Goal: Task Accomplishment & Management: Use online tool/utility

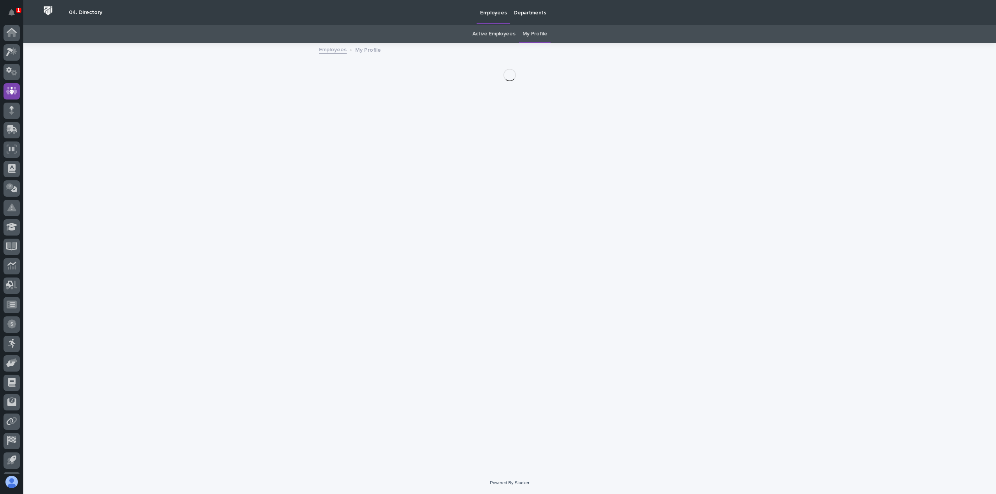
scroll to position [17, 0]
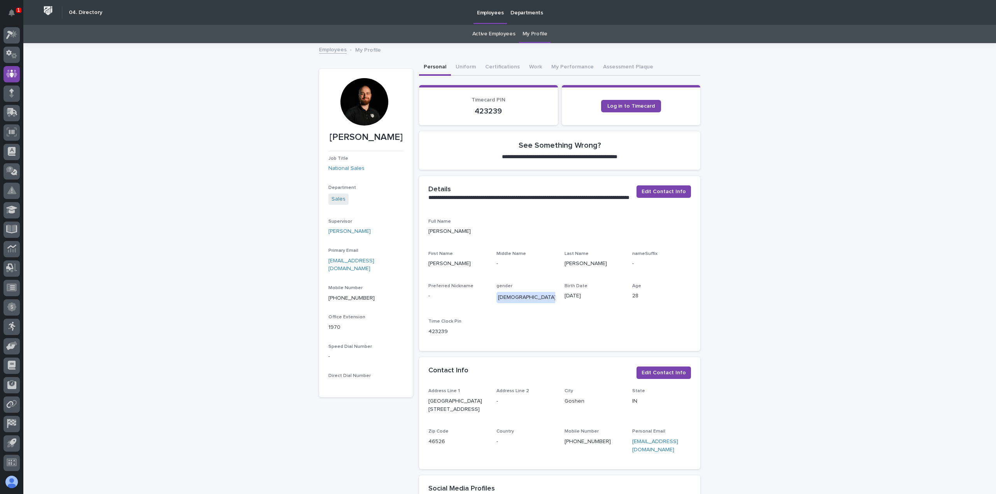
click at [24, 37] on div "Active Employees My Profile" at bounding box center [509, 34] width 973 height 18
click at [19, 39] on link at bounding box center [12, 35] width 16 height 16
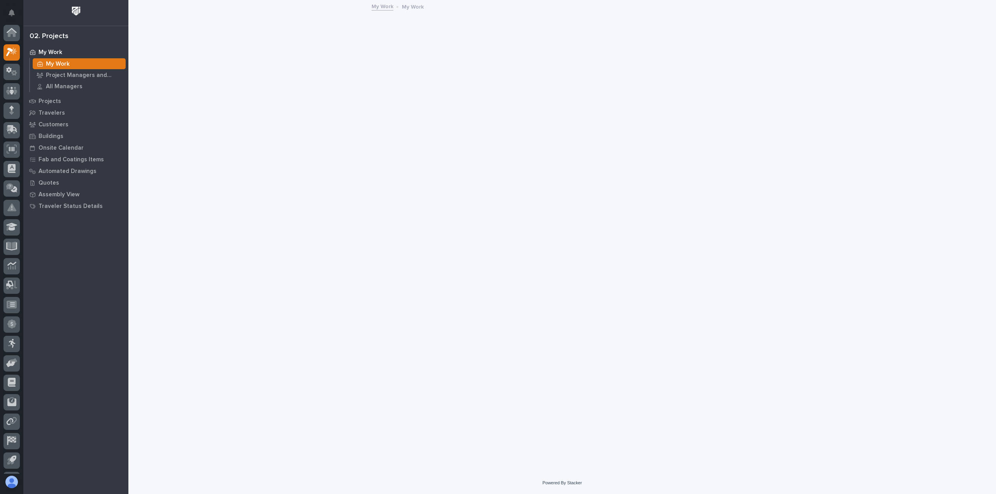
scroll to position [17, 0]
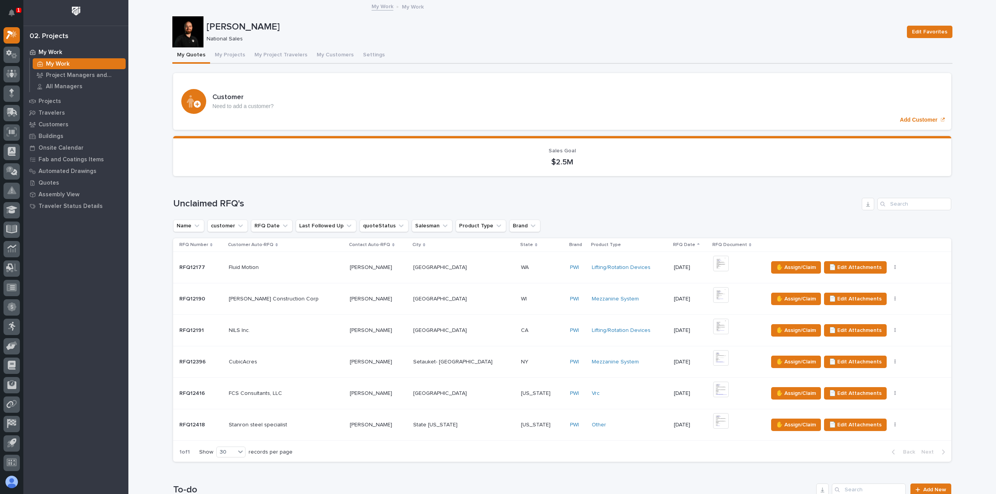
click at [524, 428] on div "[US_STATE] [US_STATE]" at bounding box center [542, 425] width 43 height 13
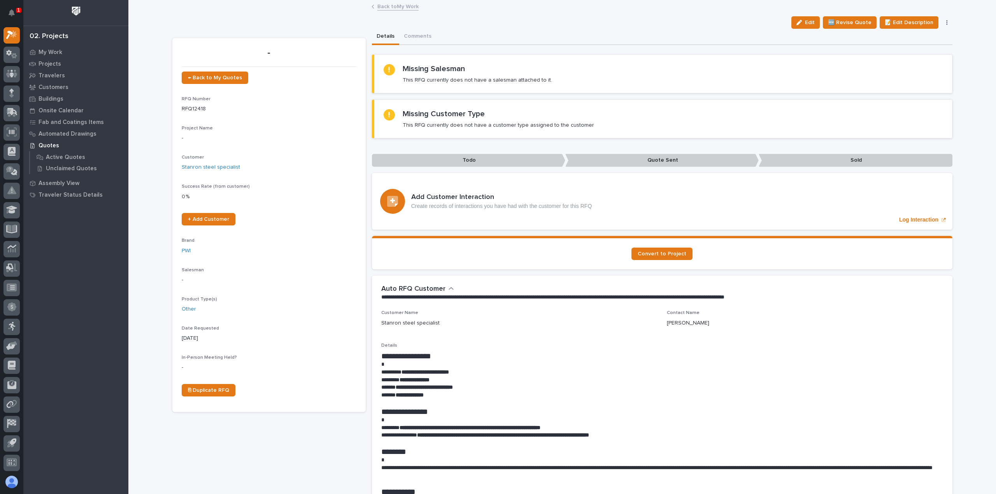
scroll to position [156, 0]
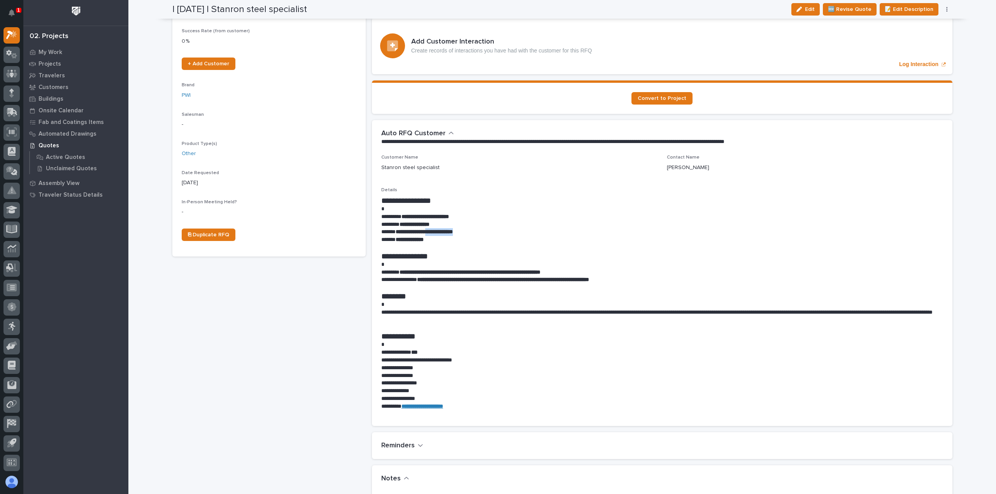
drag, startPoint x: 472, startPoint y: 233, endPoint x: 435, endPoint y: 233, distance: 37.0
click at [435, 233] on p "**********" at bounding box center [662, 232] width 562 height 8
copy strong "**********"
click at [945, 14] on div "Edit 🆕 Revise Quote 📝 Edit Description 📞 Edit Contact Info 📅 Edit Date Requeste…" at bounding box center [870, 9] width 164 height 12
click at [943, 12] on div "Edit 🆕 Revise Quote 📝 Edit Description 📞 Edit Contact Info 📅 Edit Date Requeste…" at bounding box center [870, 9] width 164 height 12
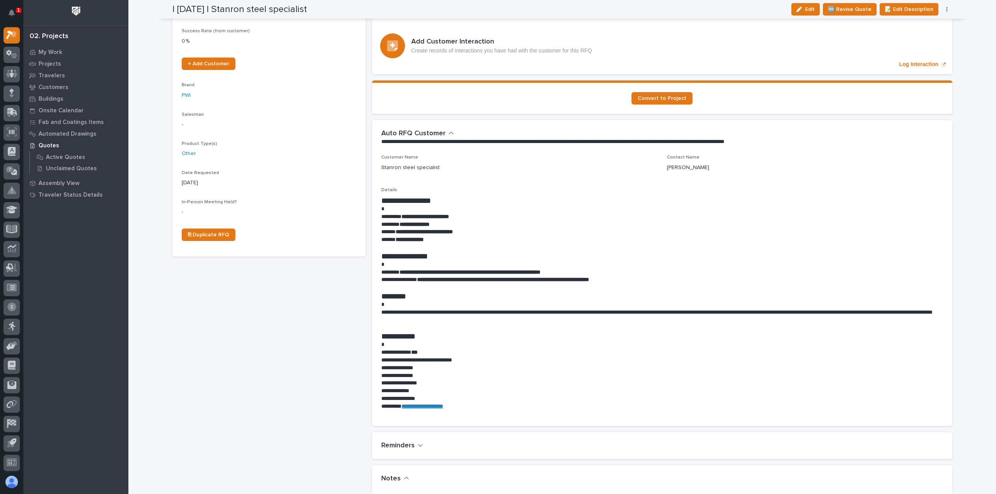
click at [945, 9] on button "button" at bounding box center [947, 9] width 11 height 5
click at [919, 49] on span "✋ Assign/Claim" at bounding box center [904, 49] width 40 height 9
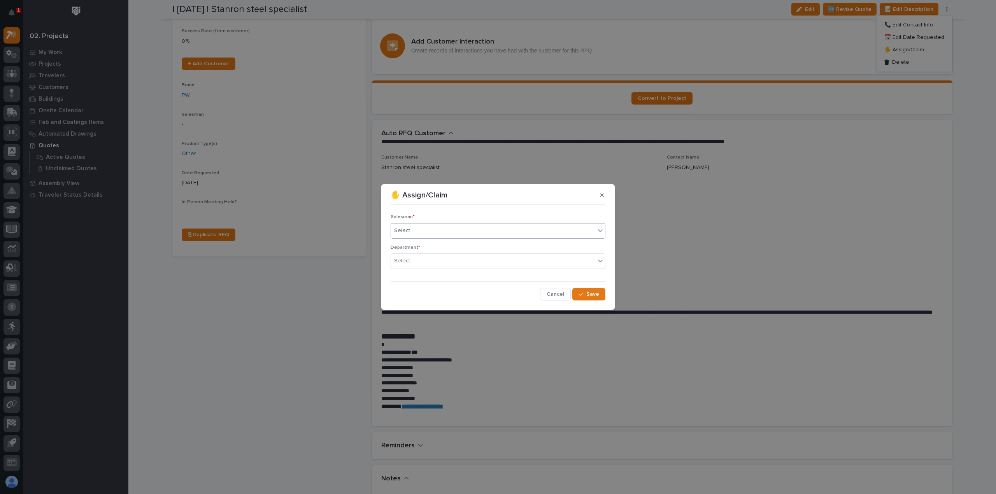
click at [479, 238] on div "Select..." at bounding box center [498, 231] width 215 height 16
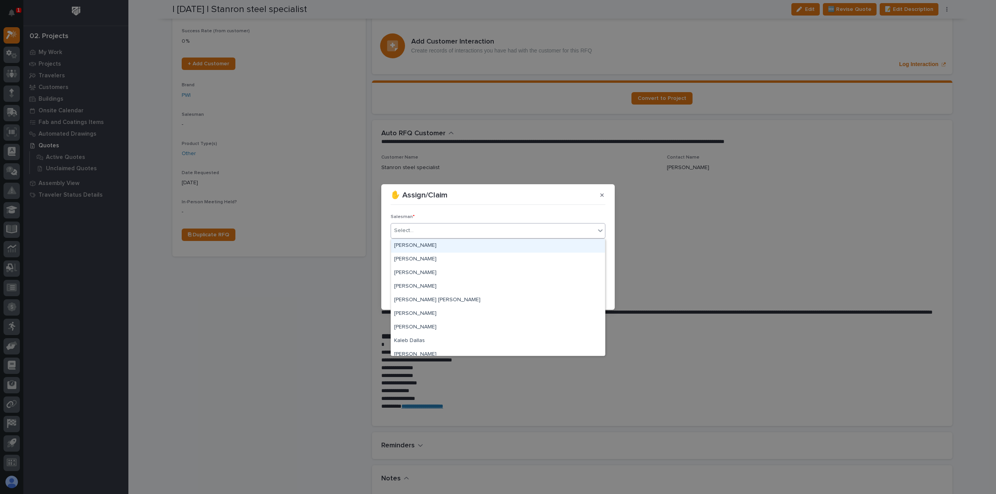
scroll to position [169, 0]
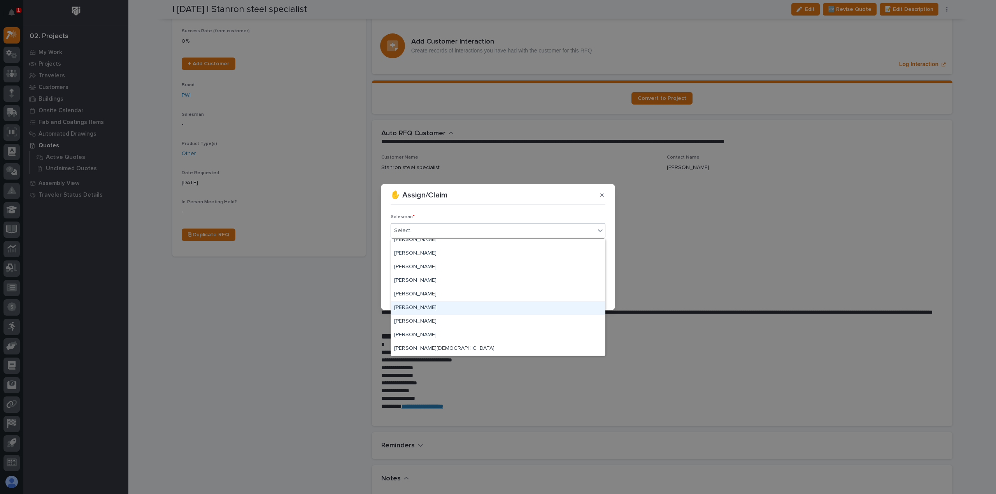
click at [420, 312] on div "[PERSON_NAME]" at bounding box center [498, 309] width 214 height 14
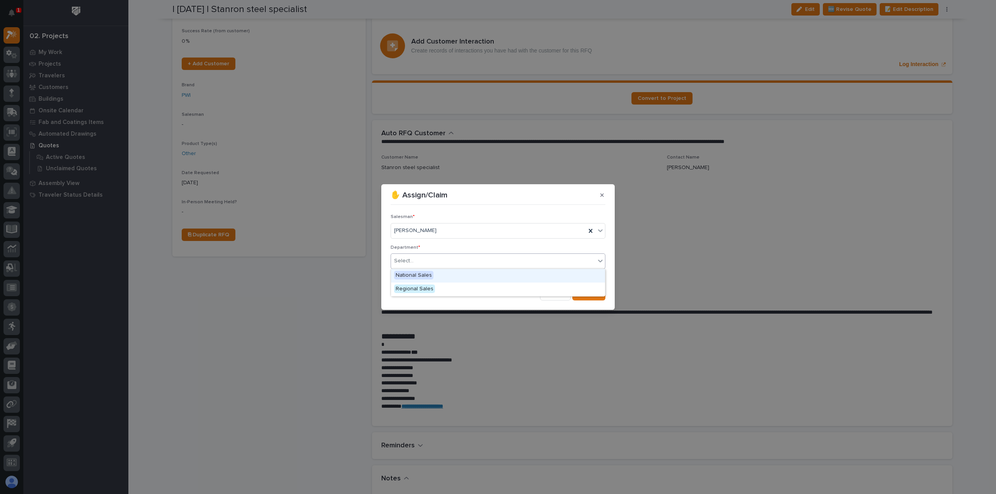
click at [424, 256] on div "Select..." at bounding box center [498, 262] width 215 height 16
click at [419, 275] on span "National Sales" at bounding box center [413, 275] width 39 height 9
click at [585, 294] on div "button" at bounding box center [583, 294] width 8 height 5
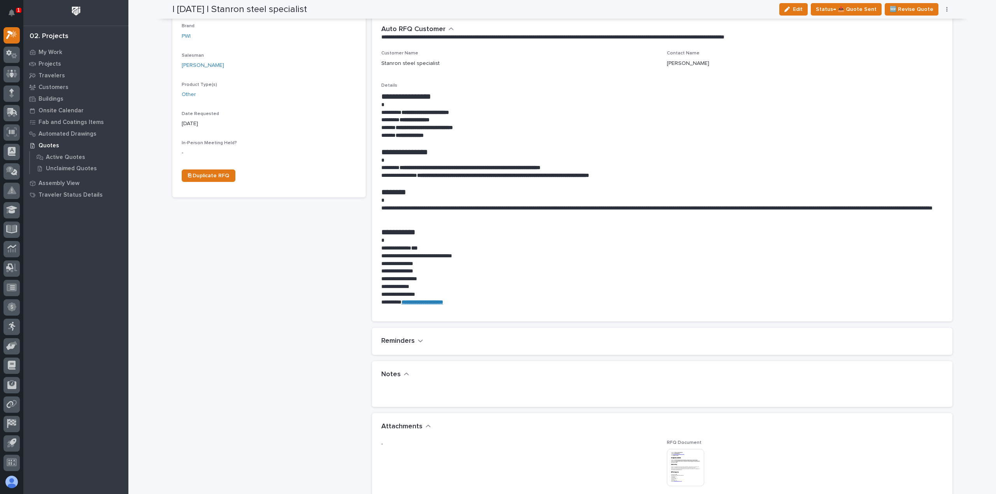
scroll to position [0, 0]
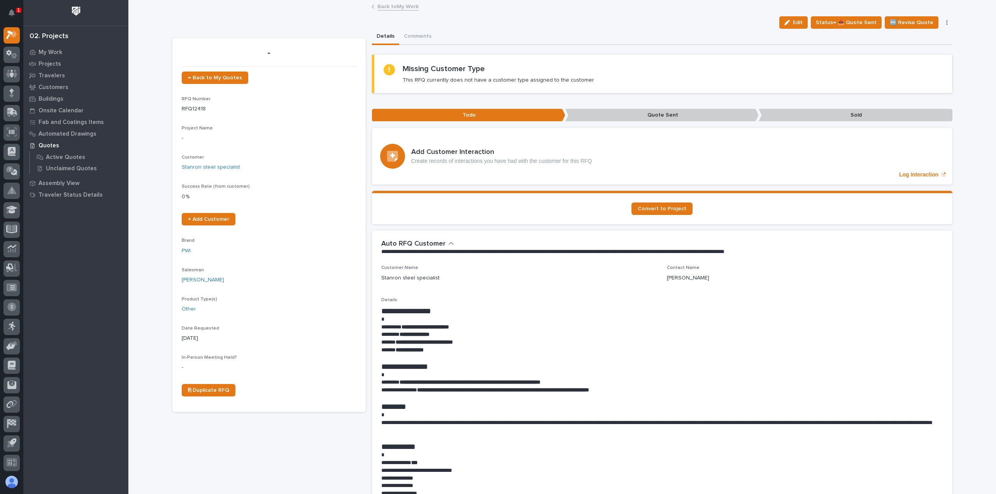
click at [402, 5] on link "Back to My Work" at bounding box center [397, 6] width 41 height 9
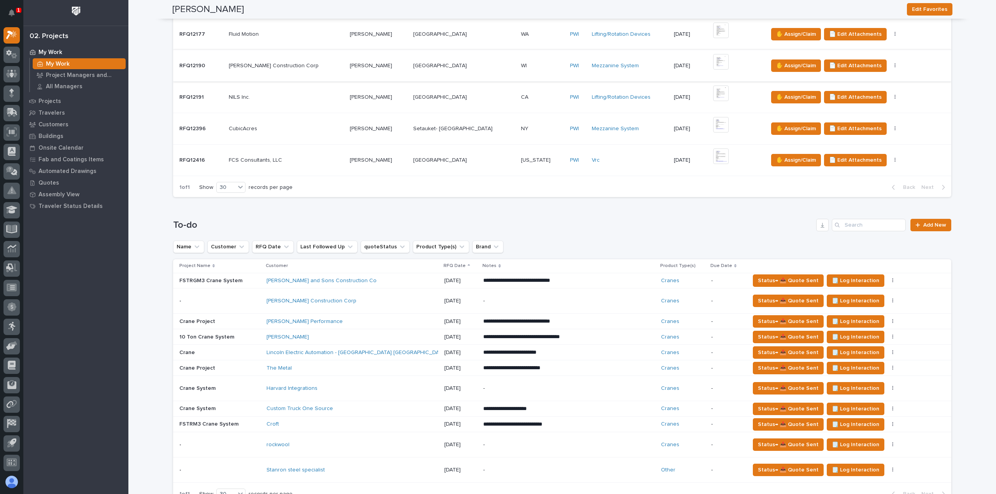
scroll to position [350, 0]
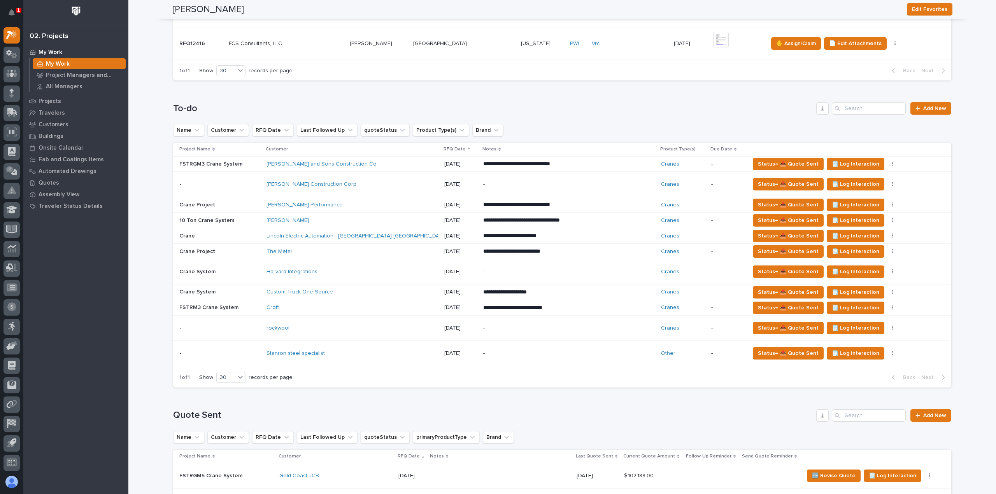
click at [506, 351] on p "-" at bounding box center [551, 354] width 136 height 7
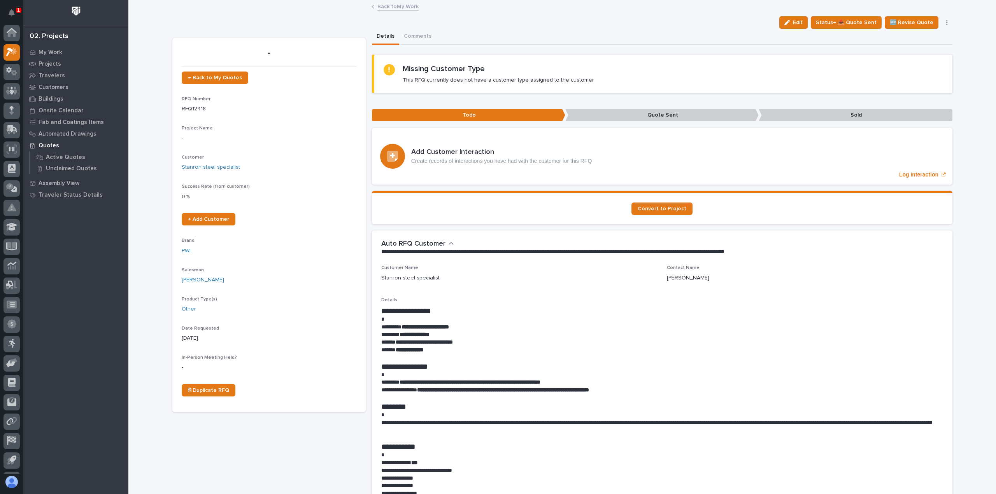
scroll to position [17, 0]
click at [946, 23] on button "button" at bounding box center [947, 22] width 11 height 5
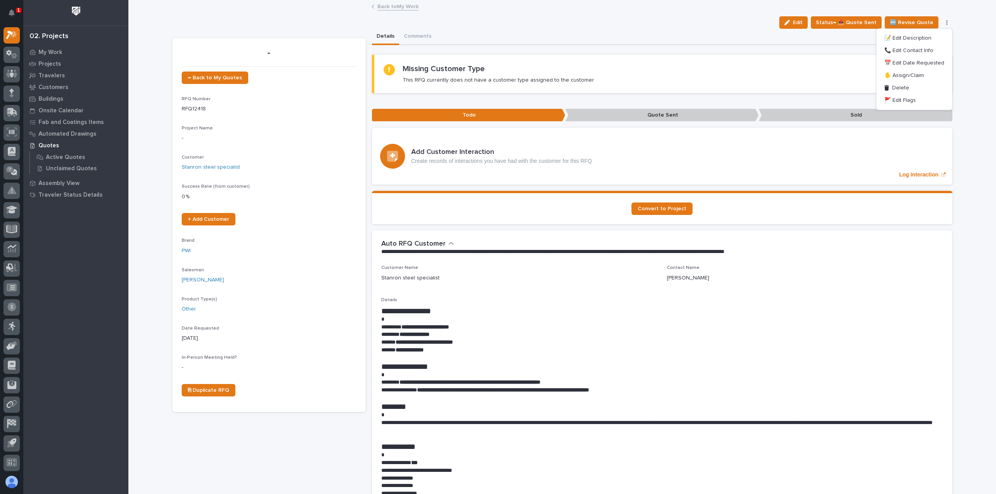
click at [845, 238] on div "**********" at bounding box center [662, 248] width 580 height 35
click at [380, 4] on link "Back to My Work" at bounding box center [397, 6] width 41 height 9
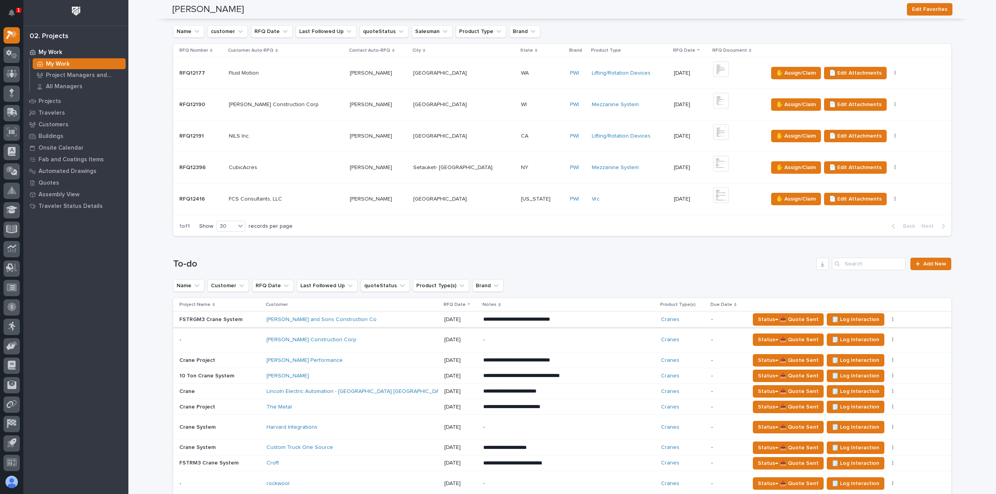
scroll to position [272, 0]
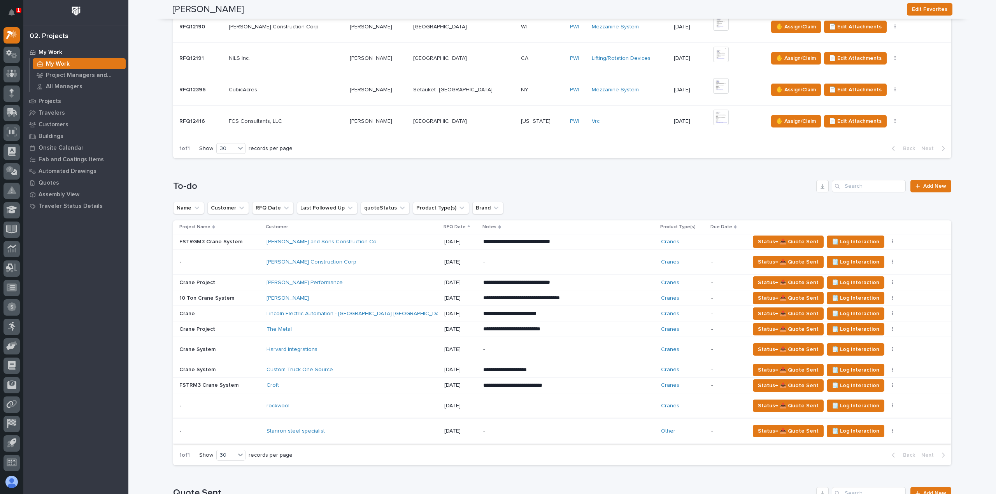
click at [887, 429] on button "button" at bounding box center [892, 431] width 11 height 5
click at [859, 444] on span "Status→ ❌ PWI Declined" at bounding box center [838, 445] width 61 height 9
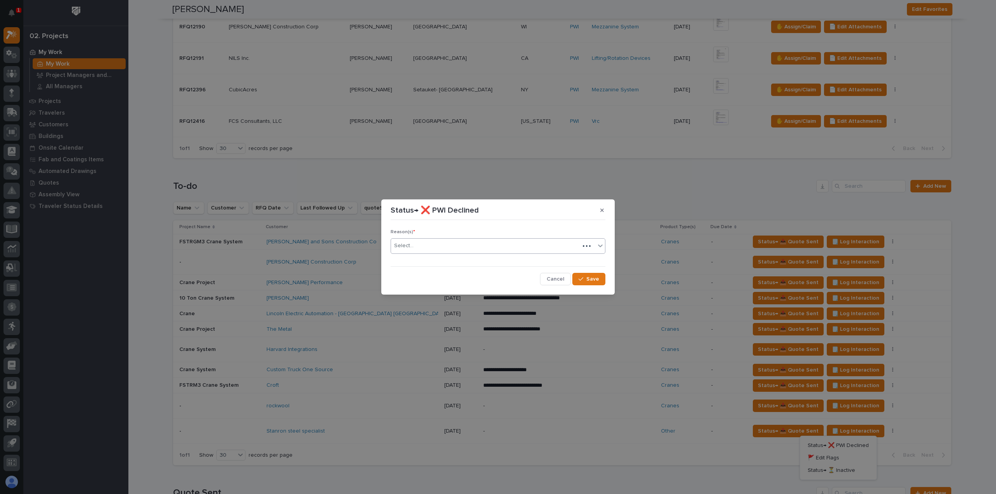
click at [460, 251] on div "Select..." at bounding box center [485, 246] width 189 height 13
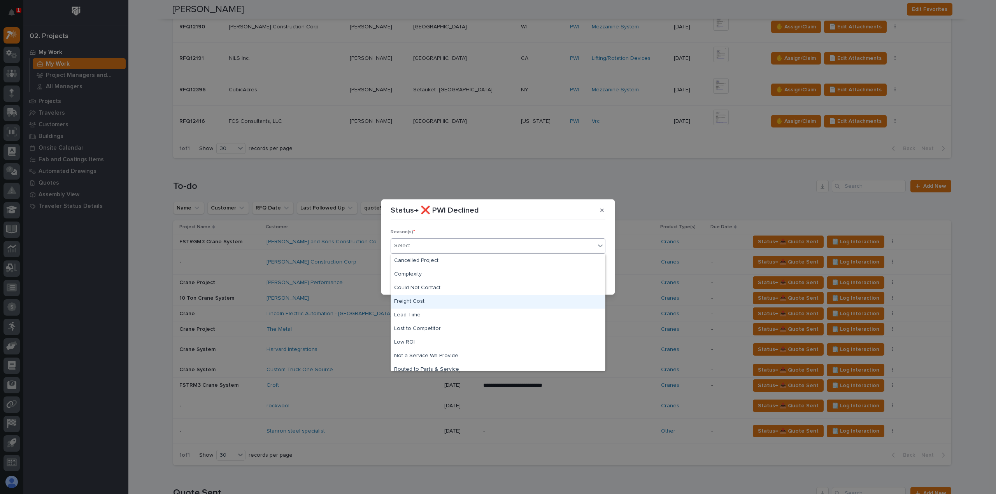
scroll to position [33, 0]
click at [416, 348] on div "Spam" at bounding box center [498, 351] width 214 height 14
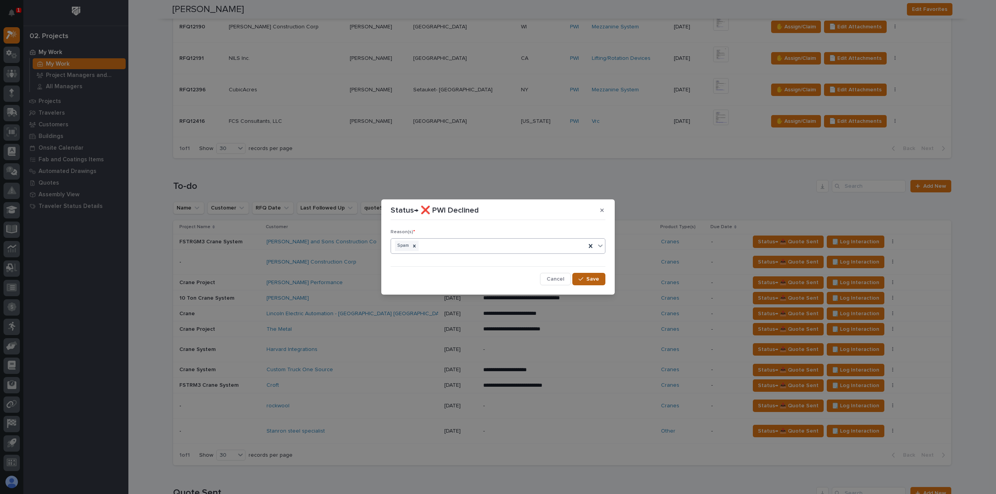
click at [581, 276] on button "Save" at bounding box center [588, 279] width 33 height 12
